Goal: Find specific page/section: Find specific page/section

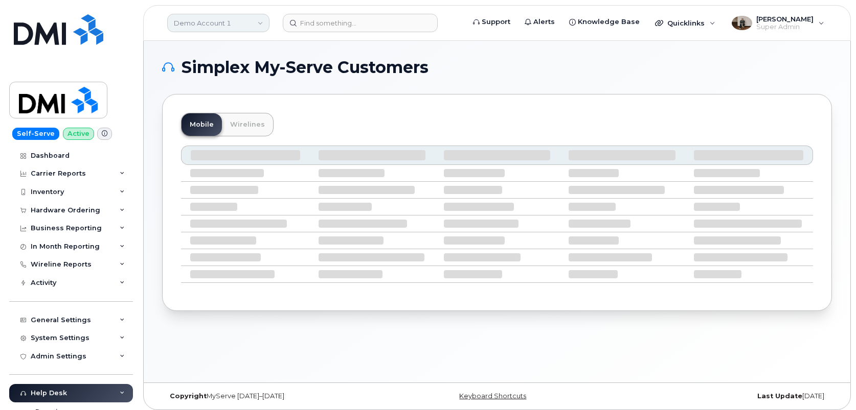
click at [226, 24] on link "Demo Account 1" at bounding box center [218, 23] width 102 height 18
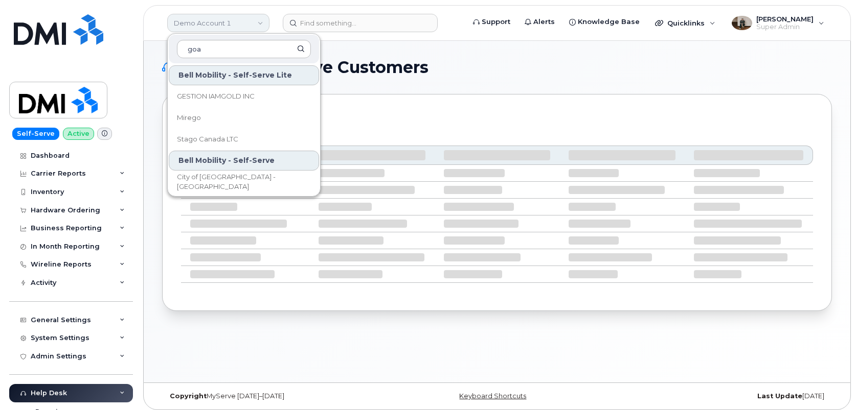
type input "goa"
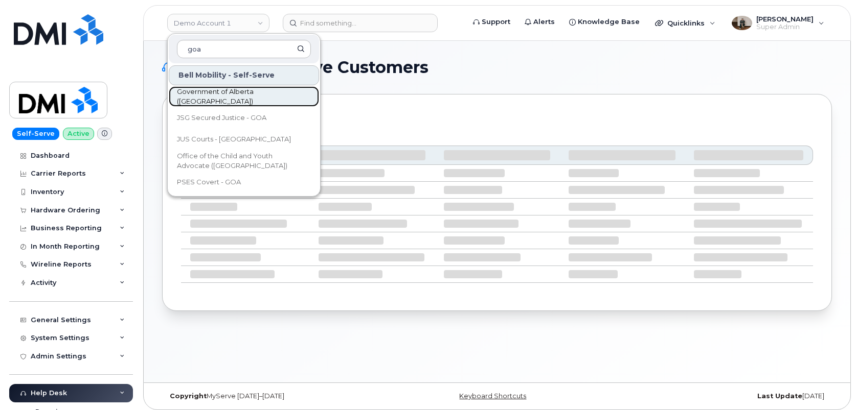
click at [232, 100] on span "Government of Alberta ([GEOGRAPHIC_DATA])" at bounding box center [236, 97] width 118 height 20
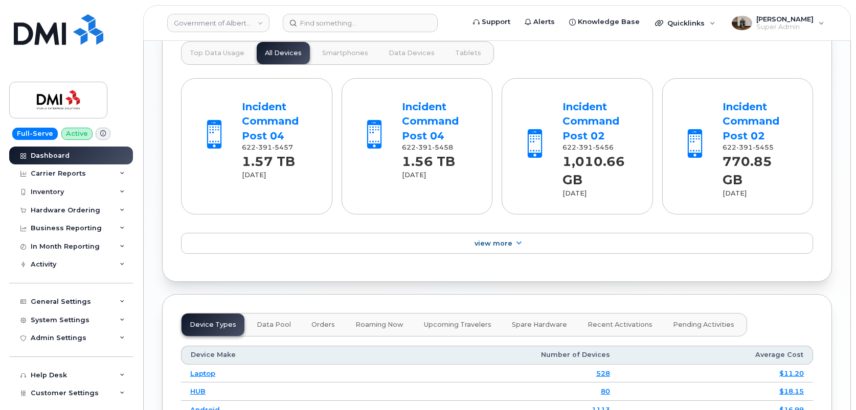
scroll to position [1021, 0]
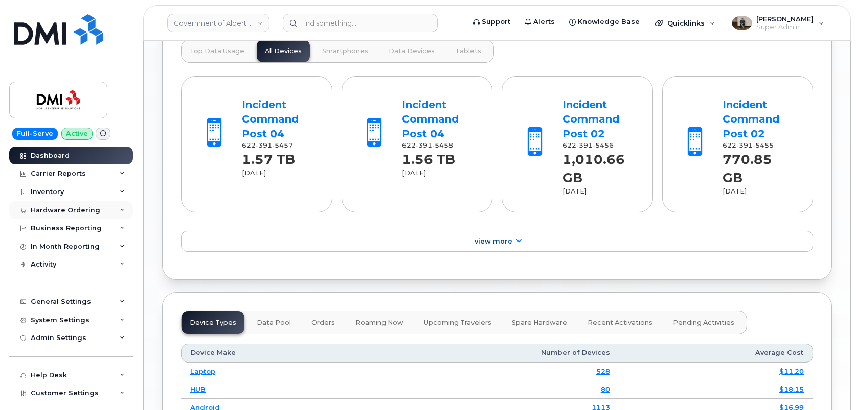
click at [70, 203] on div "Hardware Ordering" at bounding box center [71, 210] width 124 height 18
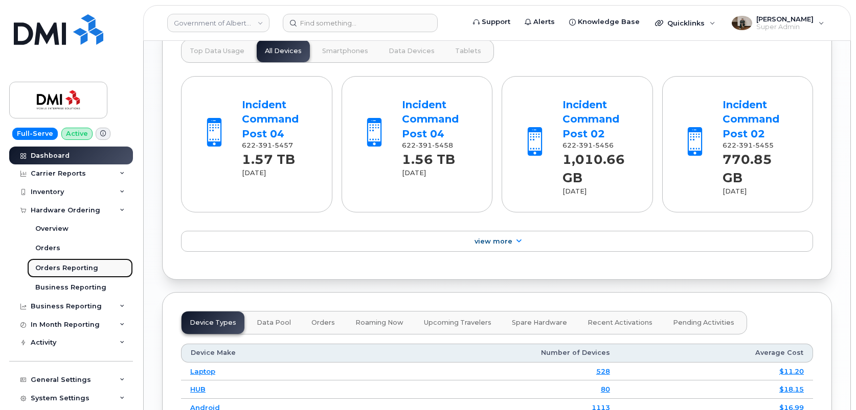
click at [84, 271] on div "Orders Reporting" at bounding box center [66, 268] width 63 height 9
